Goal: Information Seeking & Learning: Find specific fact

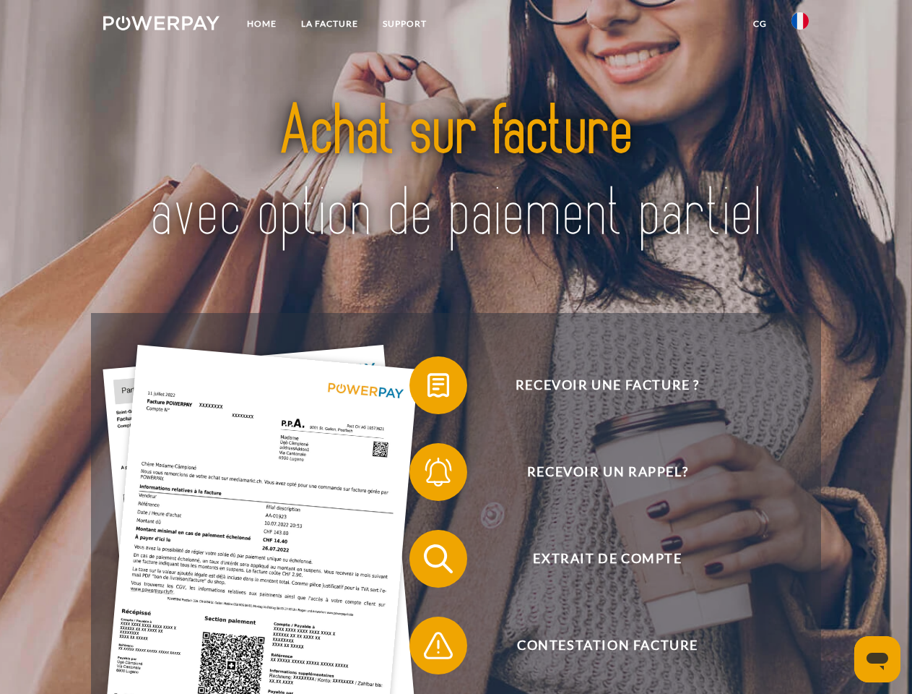
click at [161, 25] on img at bounding box center [161, 23] width 116 height 14
click at [800, 25] on img at bounding box center [800, 20] width 17 height 17
click at [760, 24] on link "CG" at bounding box center [760, 24] width 38 height 26
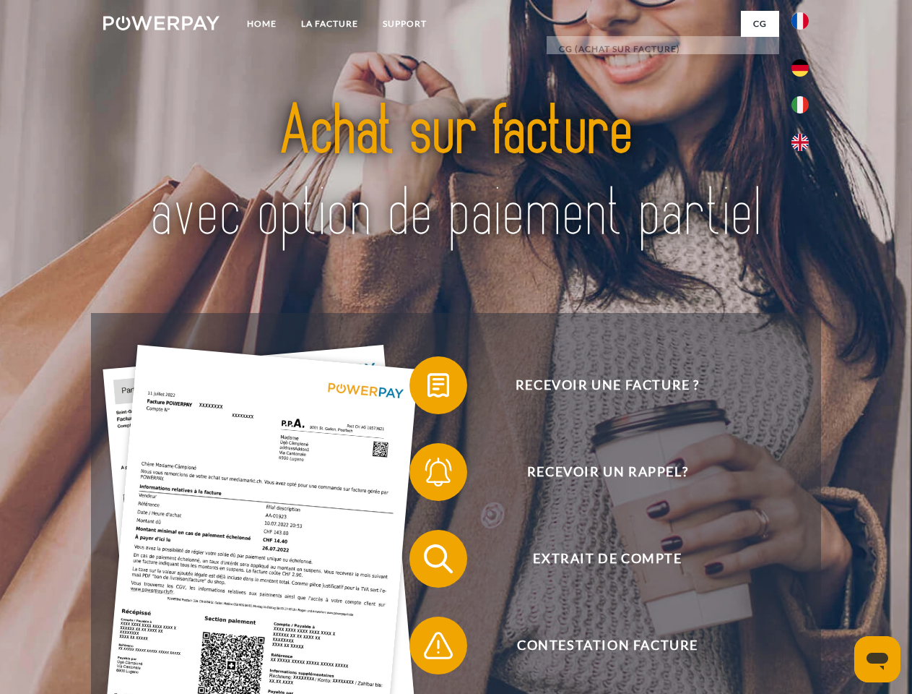
click at [428, 388] on span at bounding box center [417, 385] width 72 height 72
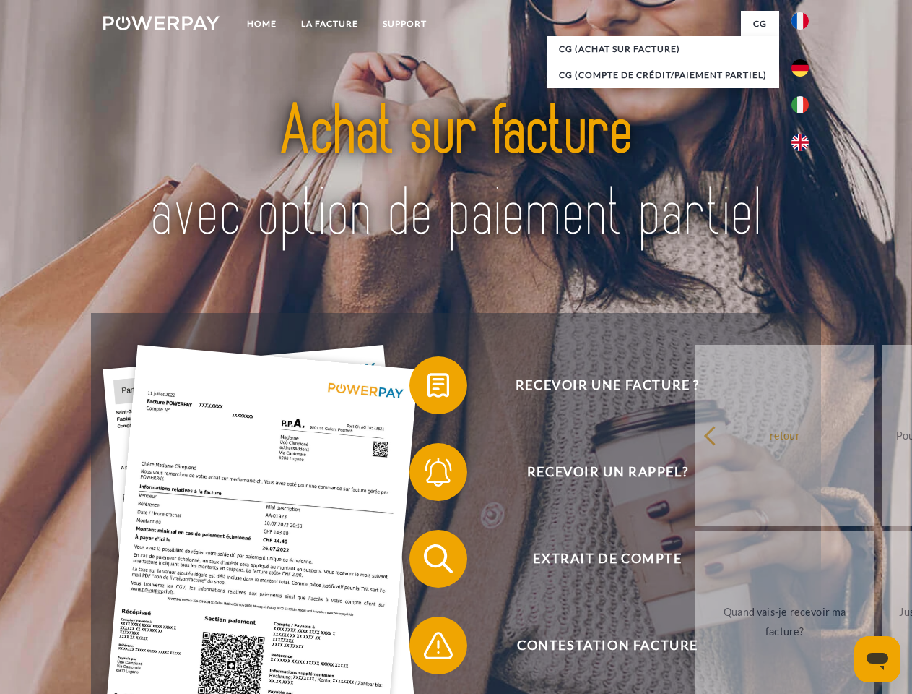
click at [428, 475] on span at bounding box center [417, 472] width 72 height 72
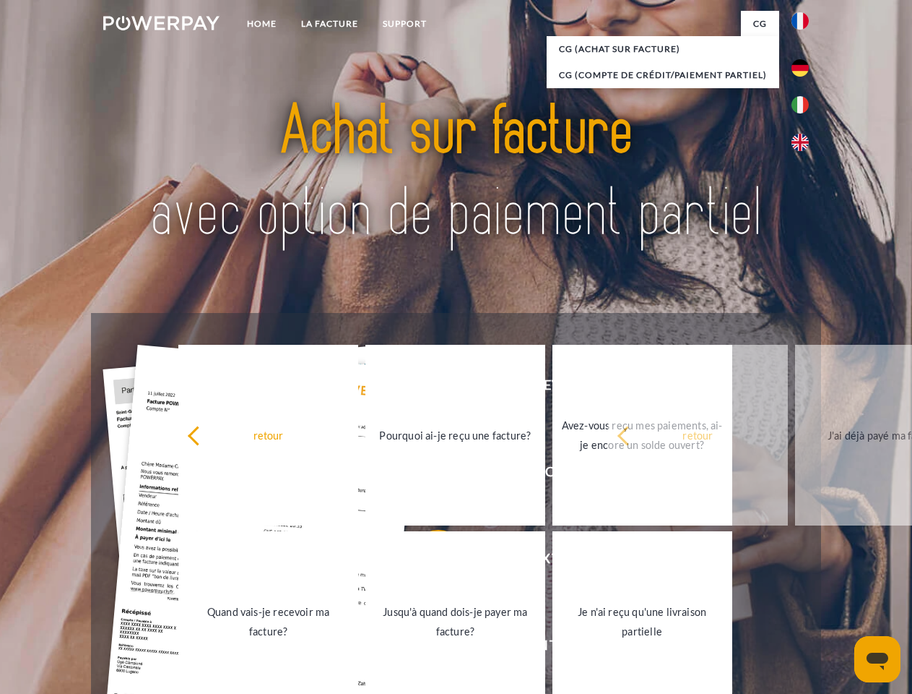
click at [428, 561] on link "Jusqu'à quand dois-je payer ma facture?" at bounding box center [456, 621] width 180 height 181
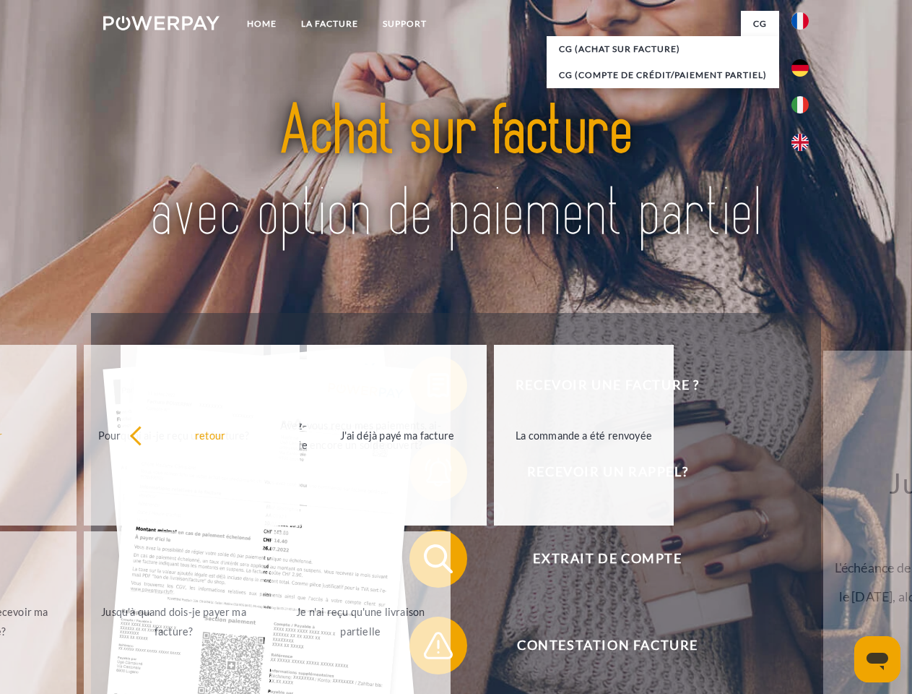
click at [428, 648] on span at bounding box center [417, 645] width 72 height 72
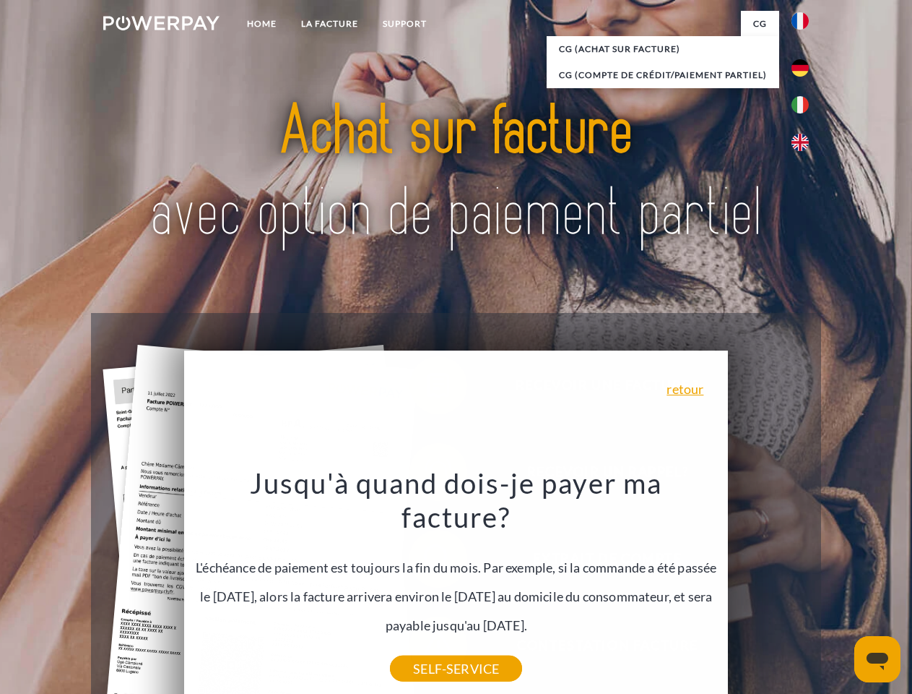
click at [878, 659] on icon "Ouvrir la fenêtre de messagerie" at bounding box center [878, 660] width 22 height 17
